Goal: Information Seeking & Learning: Learn about a topic

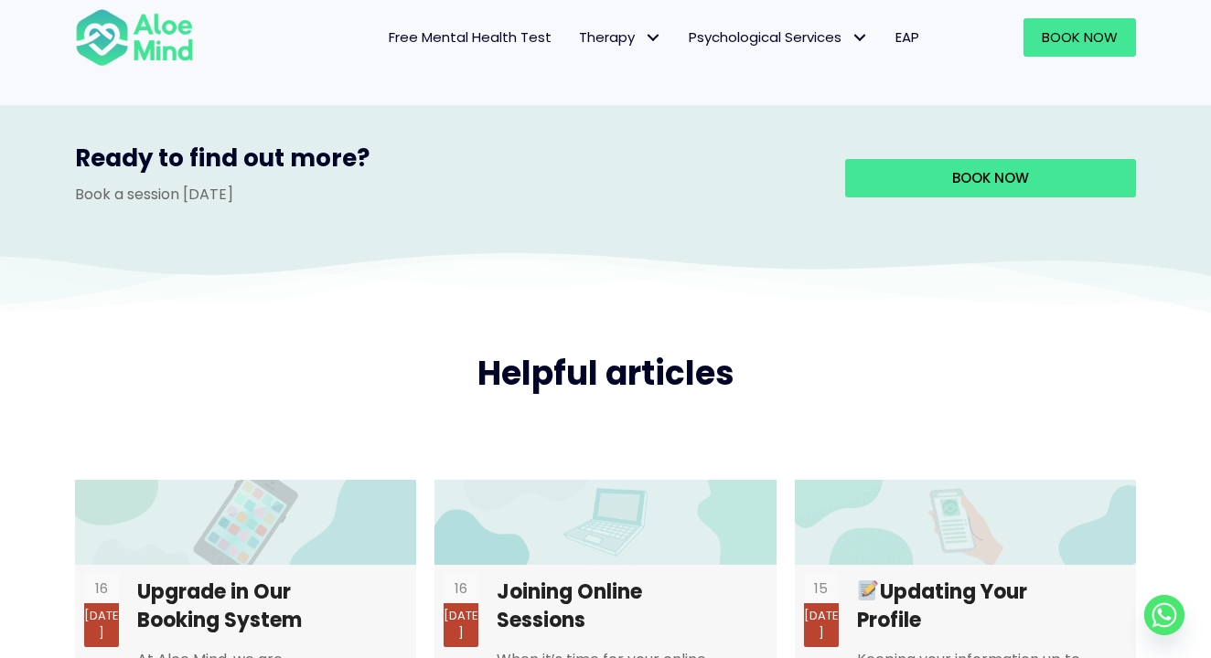
scroll to position [3468, 0]
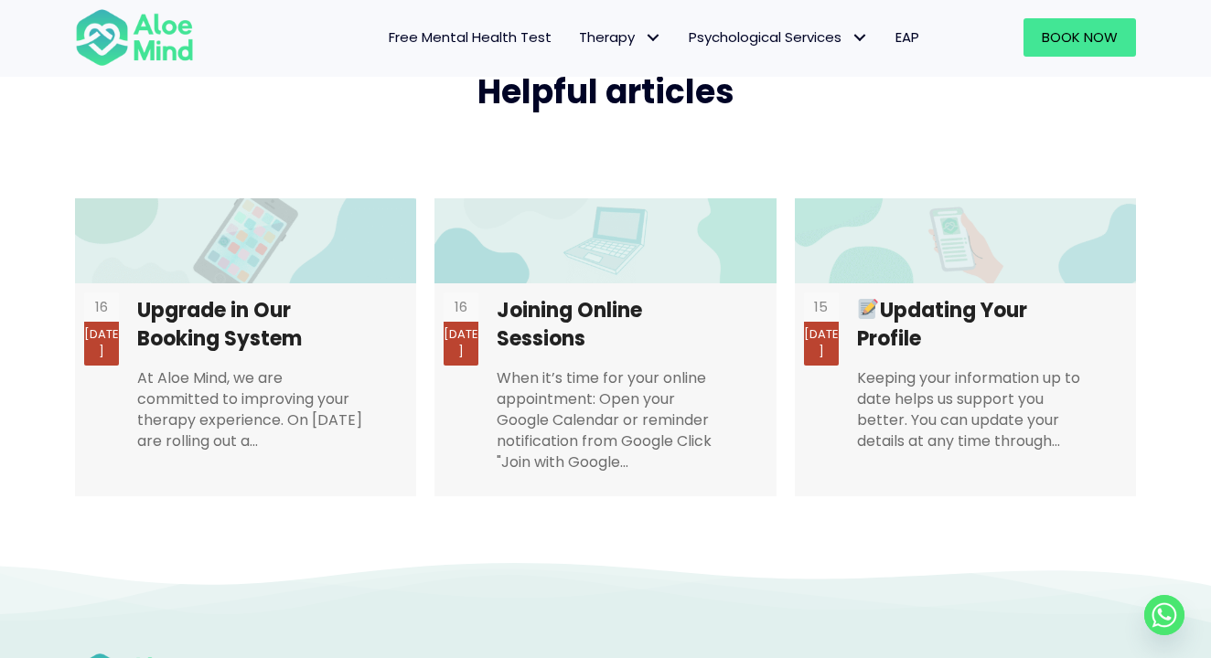
click at [908, 31] on span "EAP" at bounding box center [907, 36] width 24 height 19
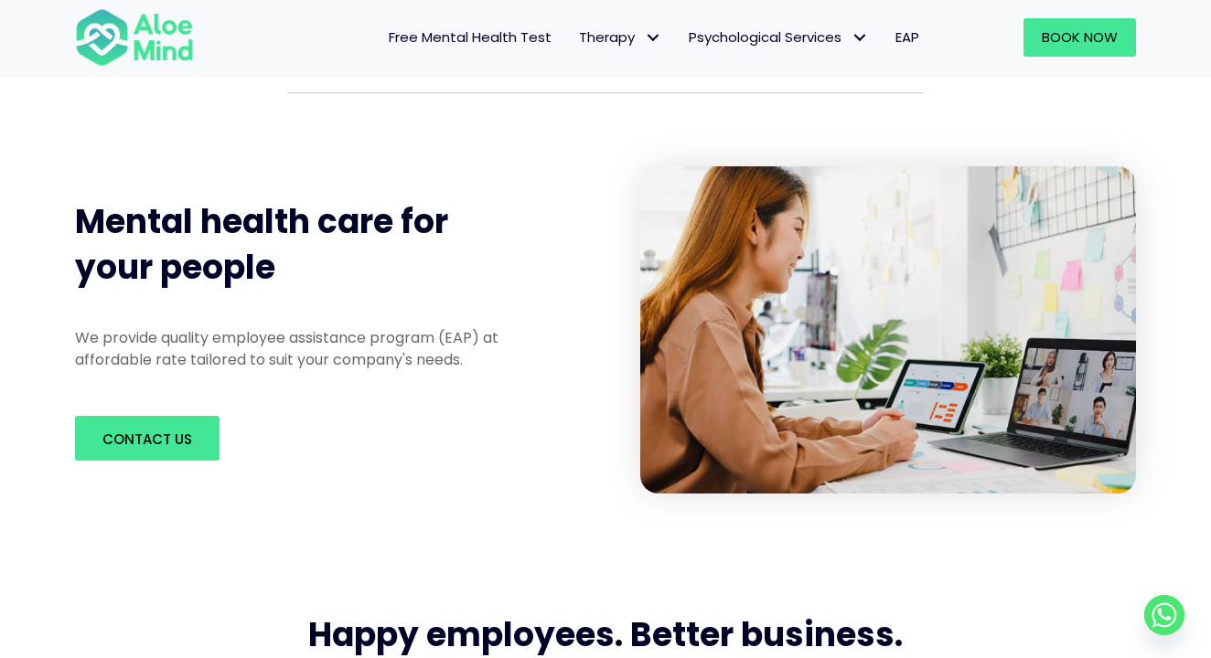
scroll to position [216, 0]
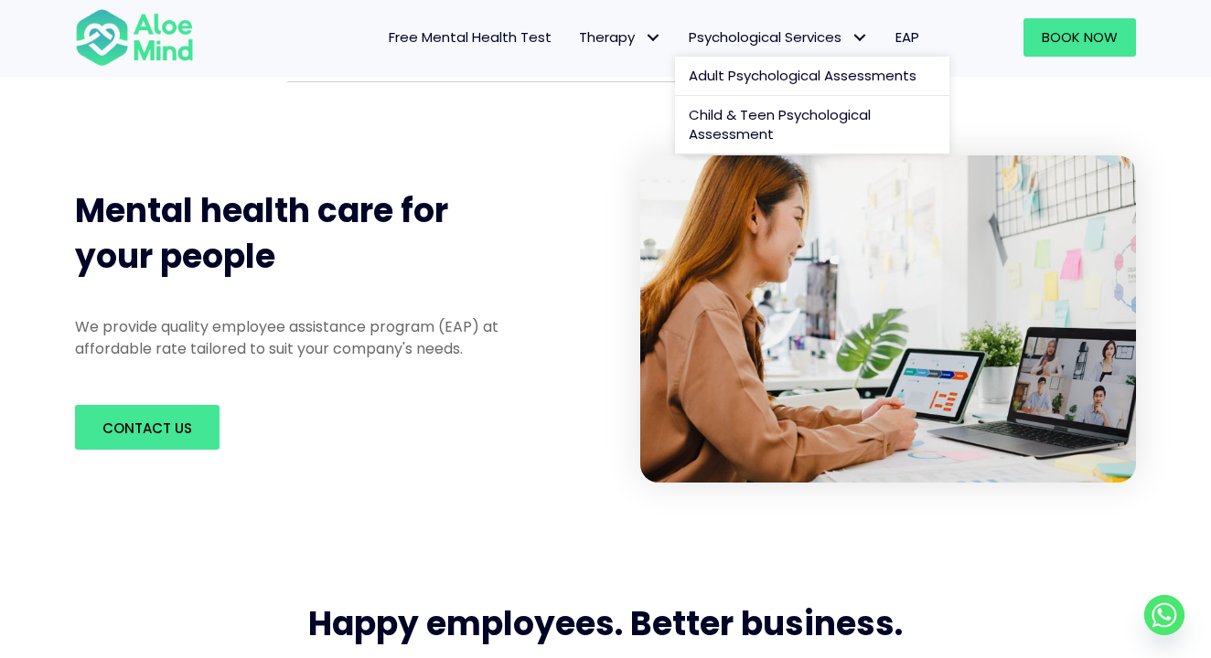
click at [848, 37] on span "Psychological Services: submenu" at bounding box center [859, 38] width 27 height 27
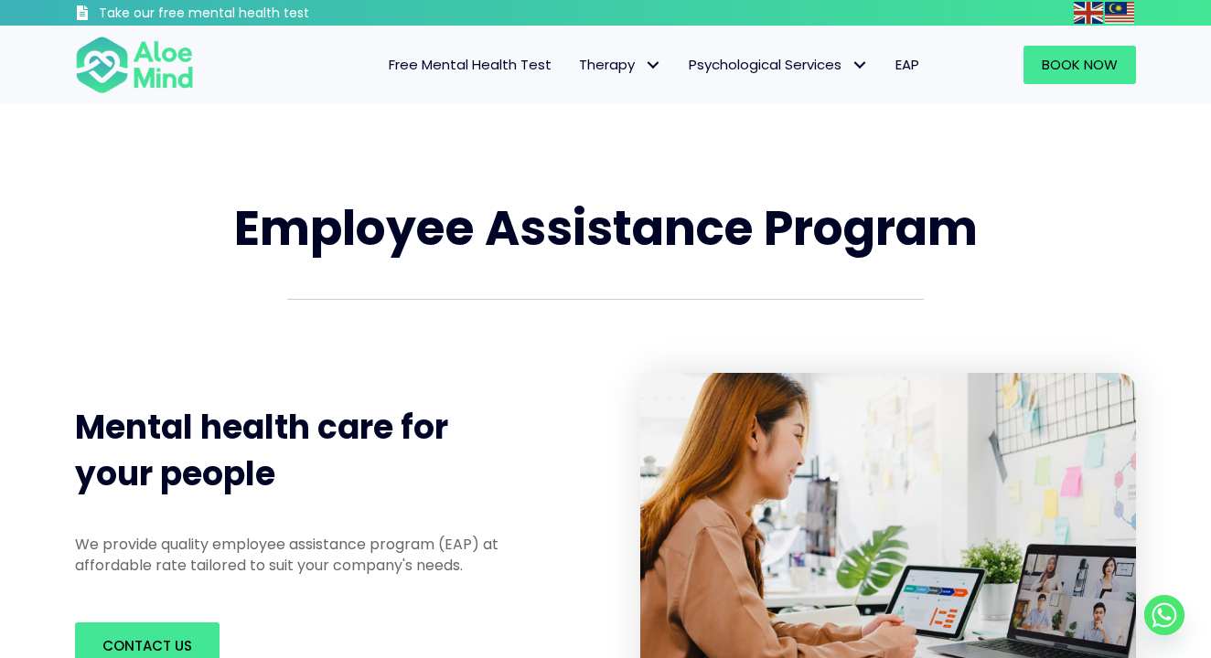
click at [183, 80] on img at bounding box center [134, 65] width 119 height 60
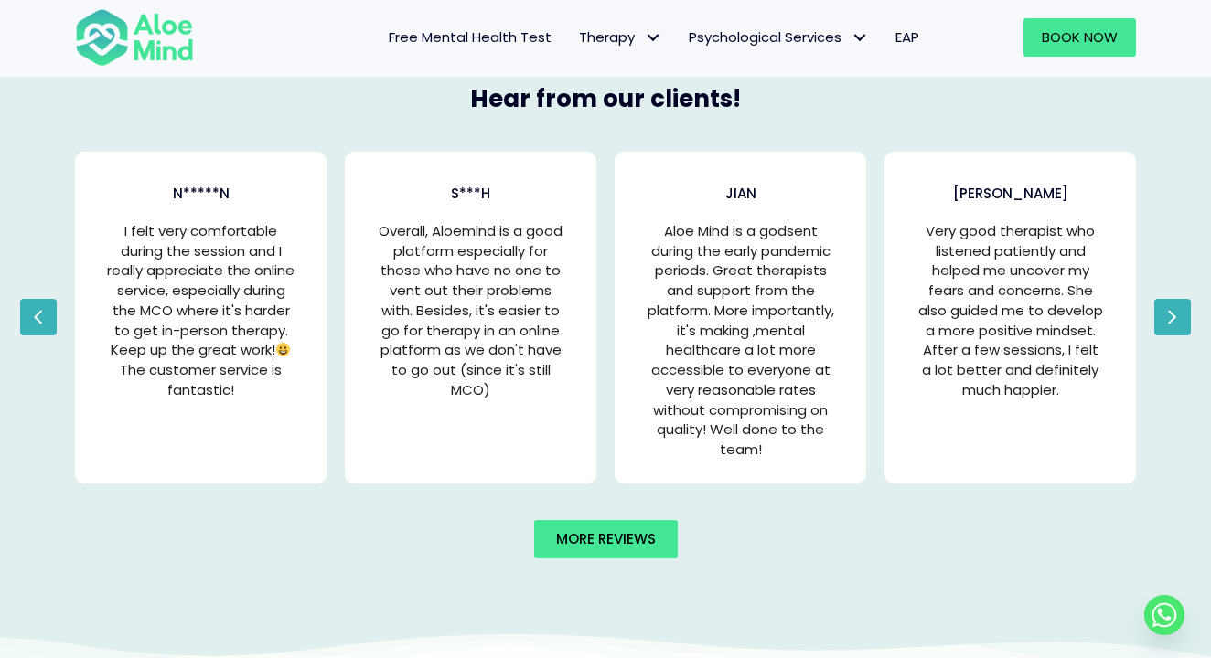
scroll to position [3637, 0]
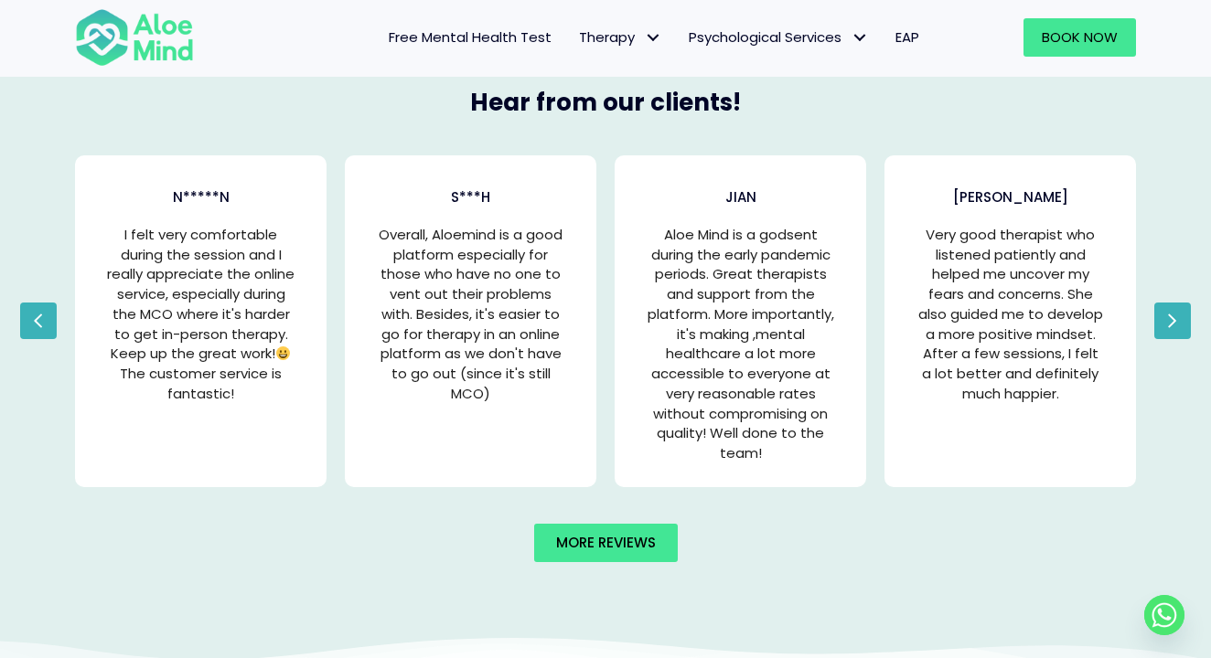
click at [1171, 315] on icon "button" at bounding box center [1172, 320] width 10 height 27
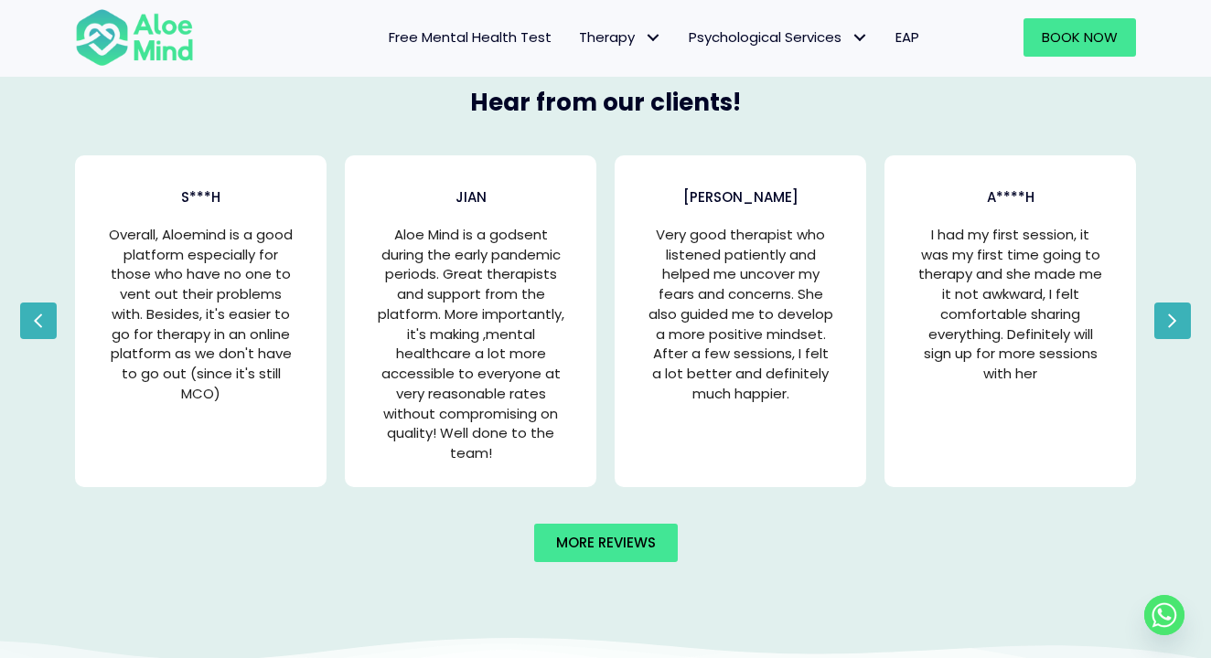
click at [1171, 315] on icon "button" at bounding box center [1172, 320] width 10 height 27
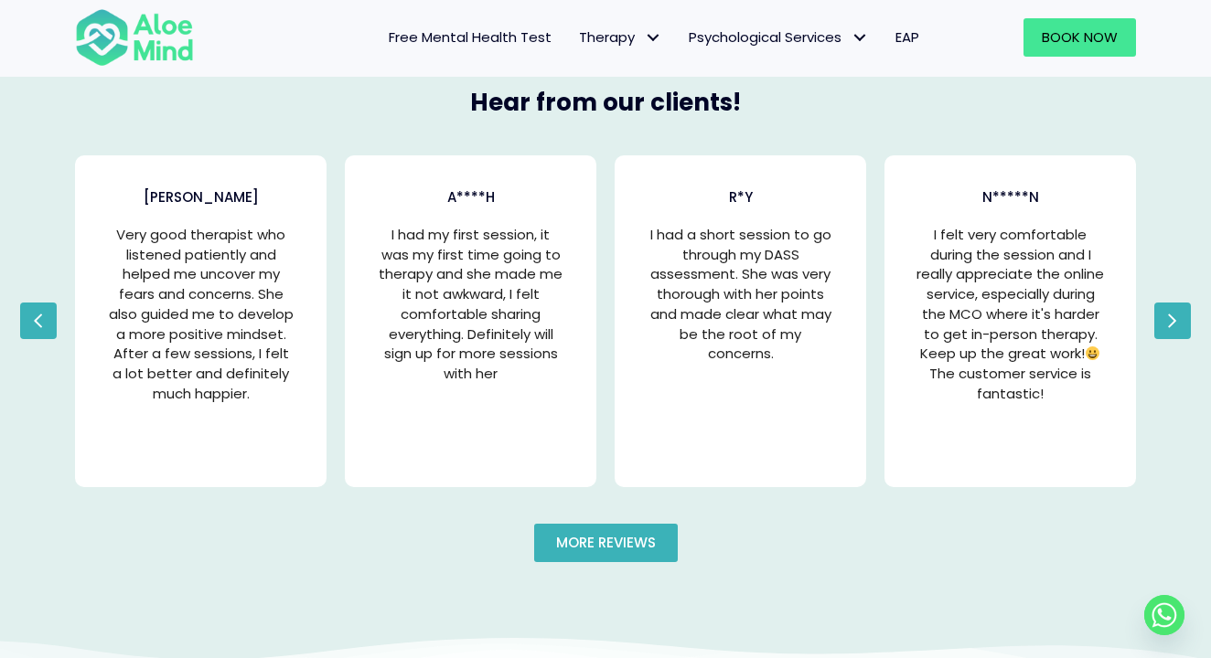
click at [603, 538] on span "More reviews" at bounding box center [606, 542] width 100 height 19
